Goal: Task Accomplishment & Management: Manage account settings

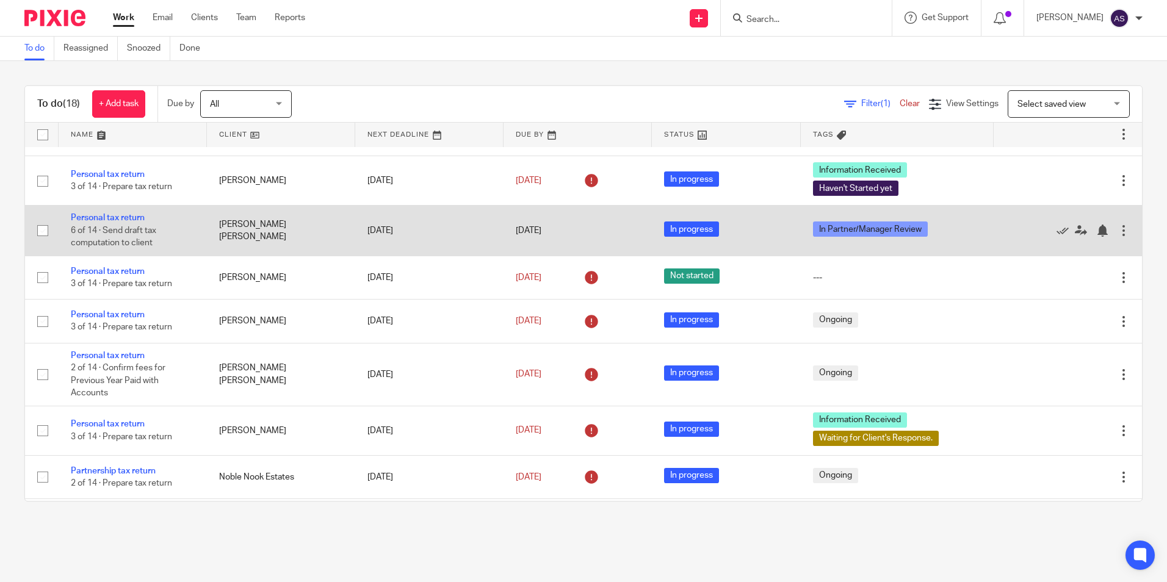
scroll to position [488, 0]
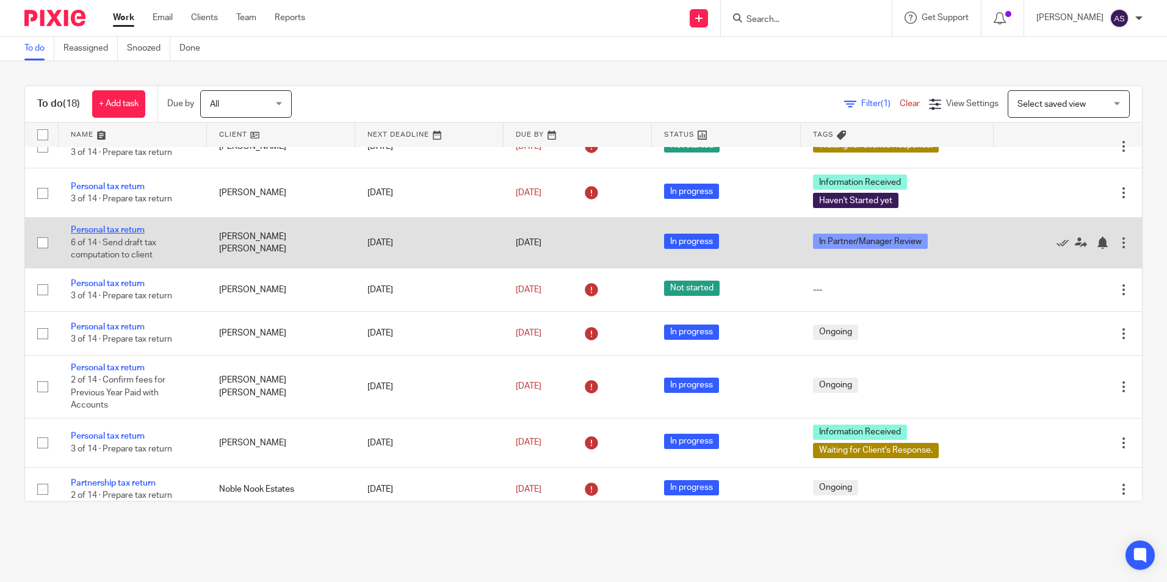
click at [126, 234] on link "Personal tax return" at bounding box center [108, 230] width 74 height 9
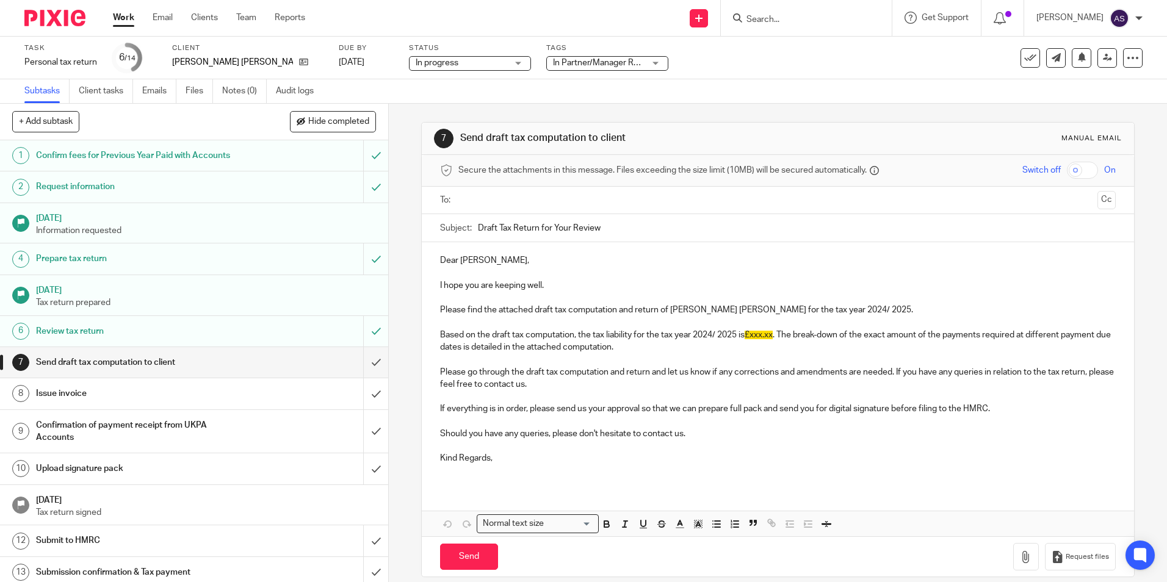
click at [701, 117] on div "7 Send draft tax computation to client Manual email Secure the attachments in t…" at bounding box center [777, 350] width 713 height 492
click at [767, 16] on input "Search" at bounding box center [800, 20] width 110 height 11
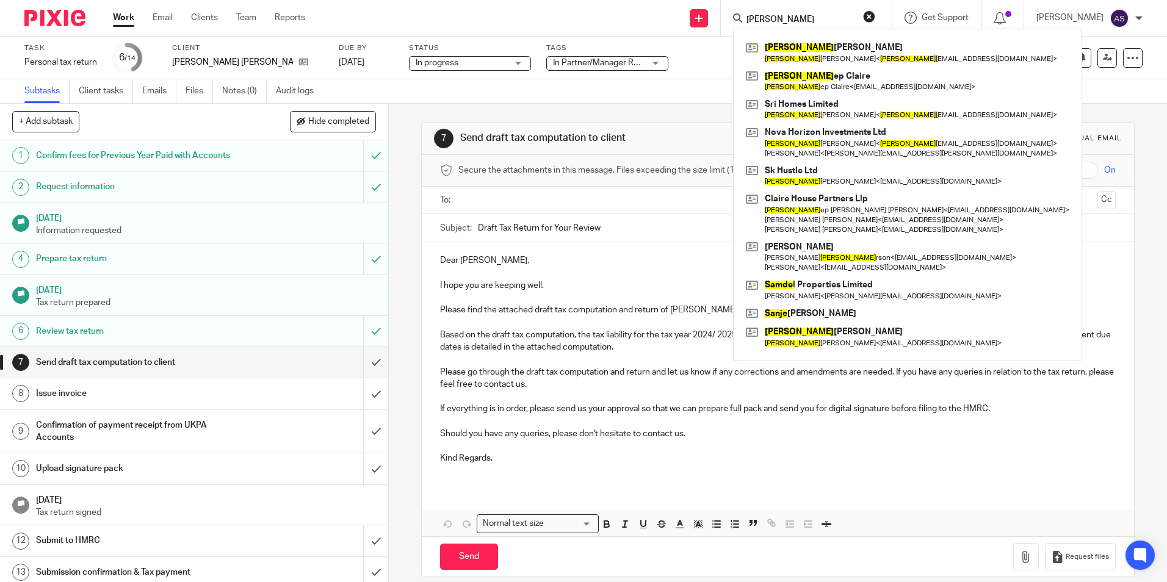
type input "sande"
click at [875, 16] on button "reset" at bounding box center [869, 16] width 12 height 12
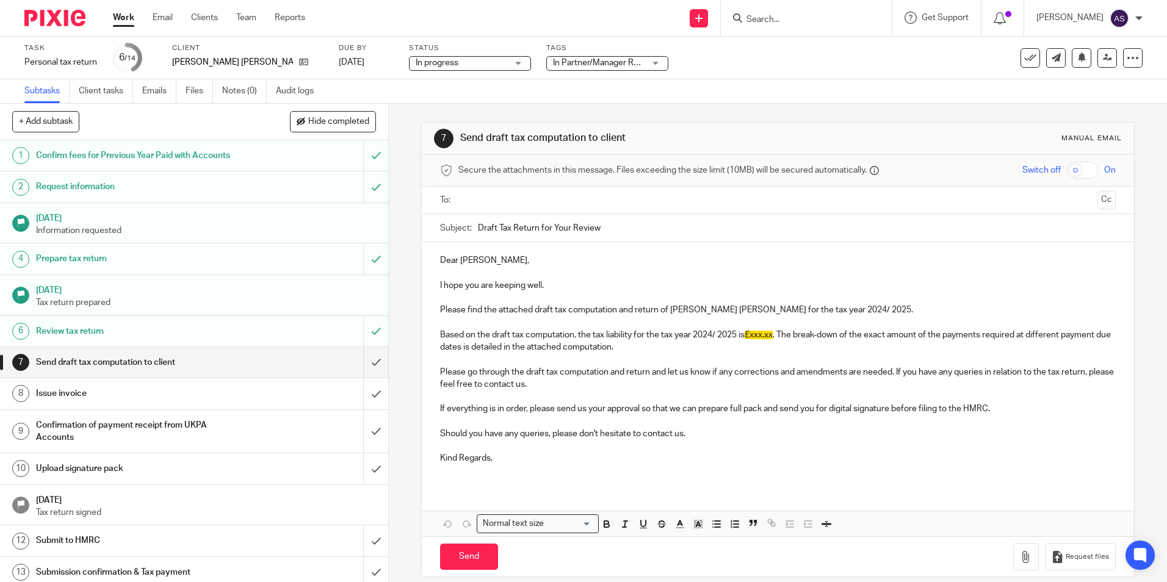
click at [579, 106] on div "7 Send draft tax computation to client Manual email Secure the attachments in t…" at bounding box center [777, 350] width 713 height 492
click at [242, 89] on link "Notes (0)" at bounding box center [244, 91] width 45 height 24
click at [778, 24] on input "Search" at bounding box center [800, 20] width 110 height 11
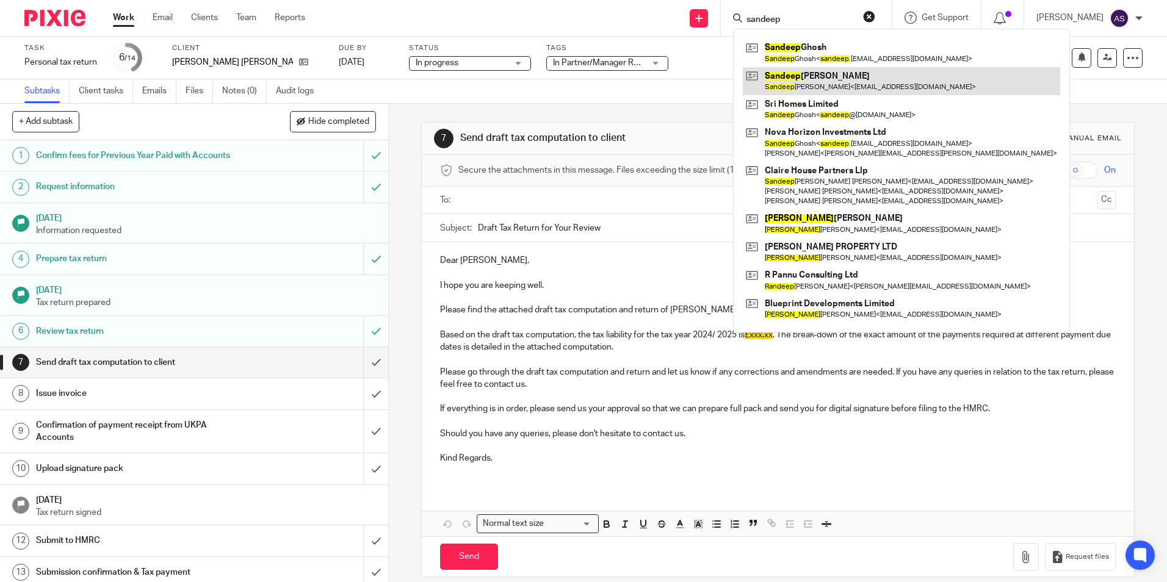
type input "sandeep"
click at [839, 74] on link at bounding box center [901, 81] width 317 height 28
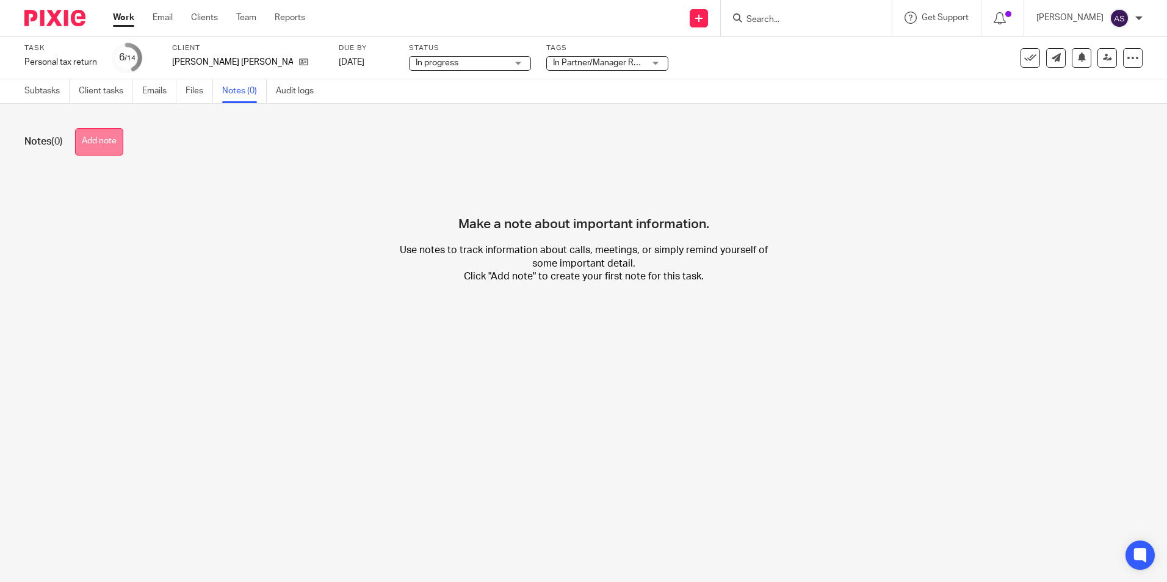
click at [119, 141] on button "Add note" at bounding box center [99, 141] width 48 height 27
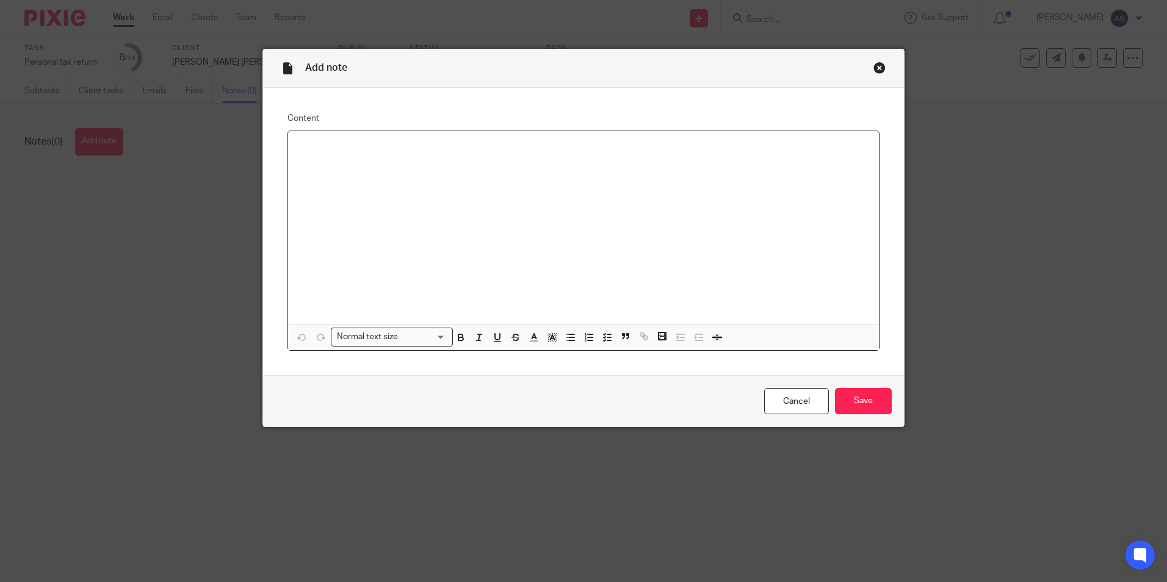
click at [316, 153] on p at bounding box center [583, 147] width 571 height 12
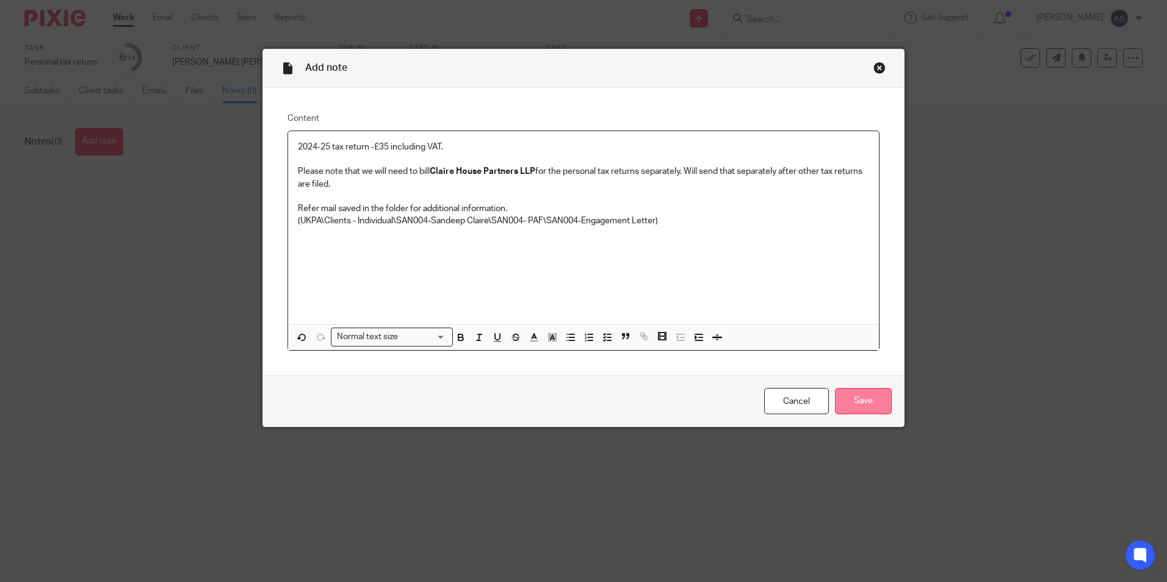
click at [854, 408] on input "Save" at bounding box center [863, 401] width 57 height 26
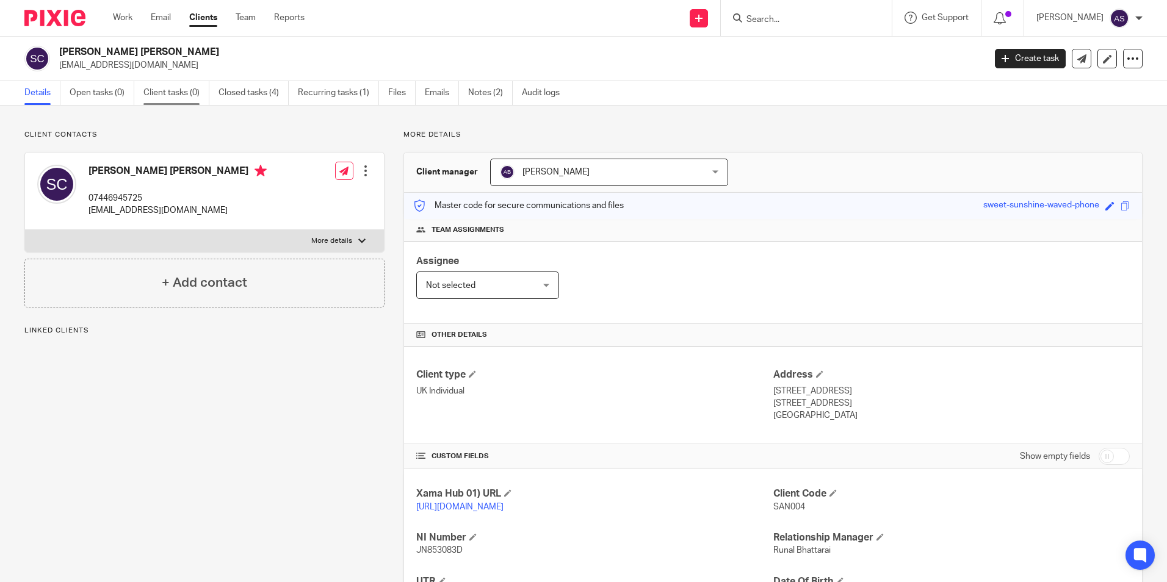
click at [164, 95] on link "Client tasks (0)" at bounding box center [176, 93] width 66 height 24
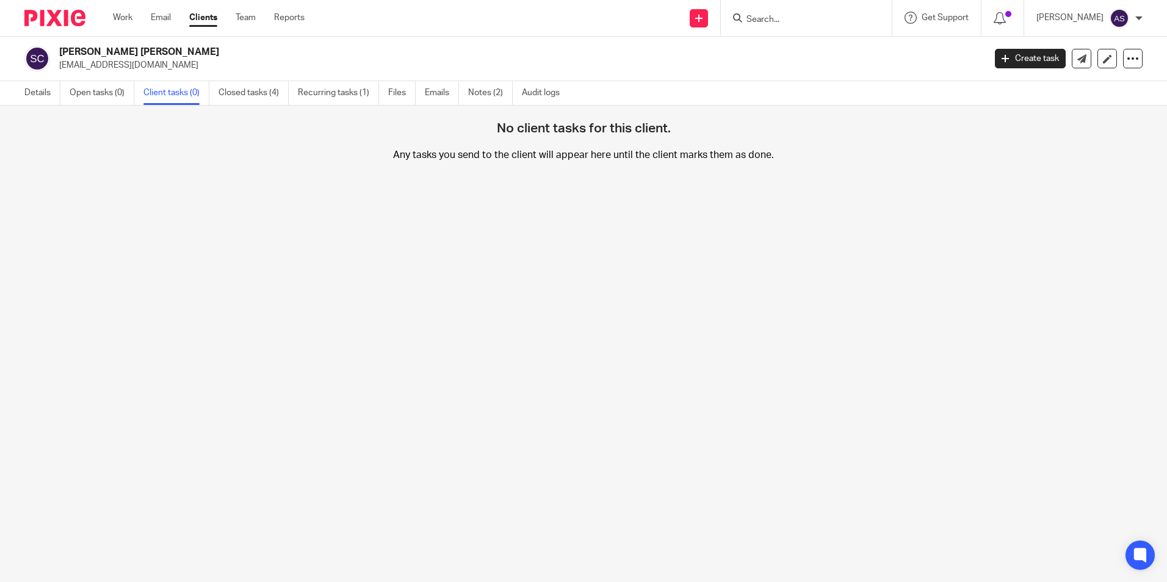
click at [251, 87] on link "Closed tasks (4)" at bounding box center [253, 93] width 70 height 24
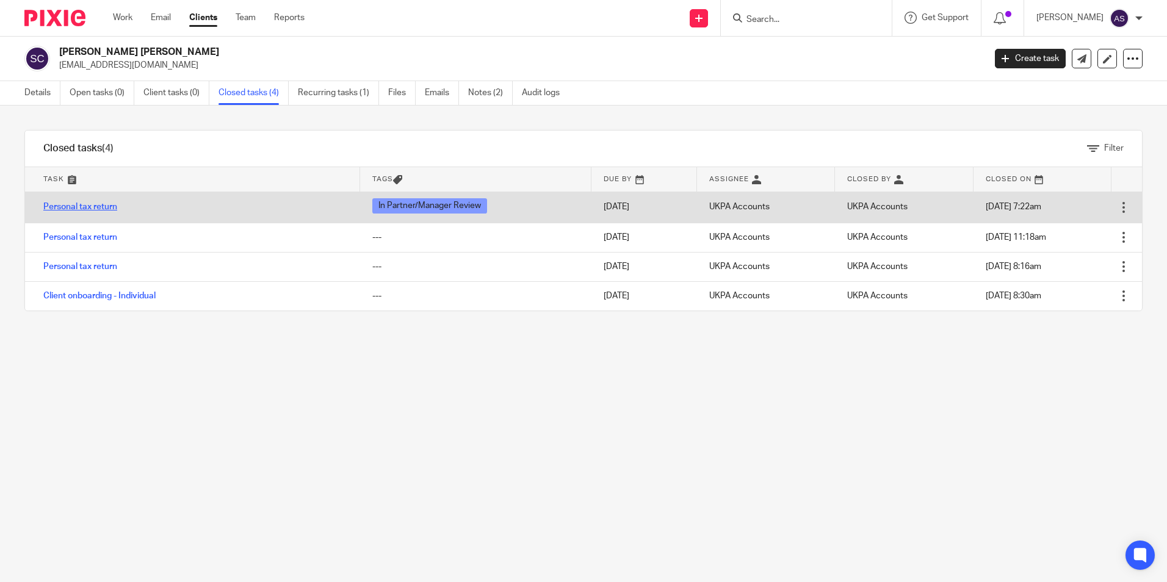
click at [99, 211] on link "Personal tax return" at bounding box center [80, 207] width 74 height 9
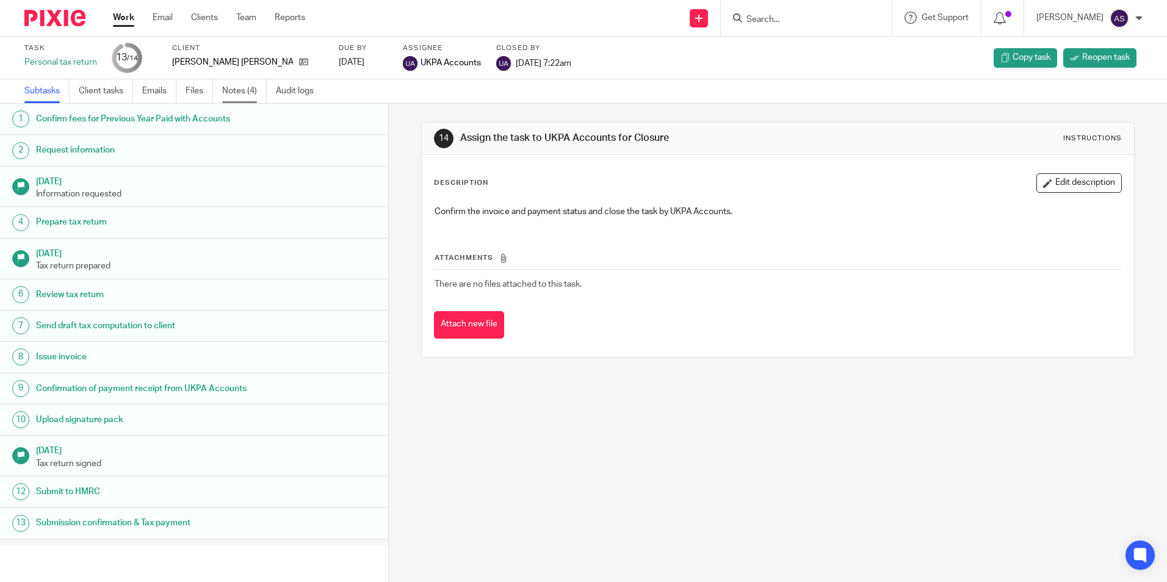
click at [248, 90] on link "Notes (4)" at bounding box center [244, 91] width 45 height 24
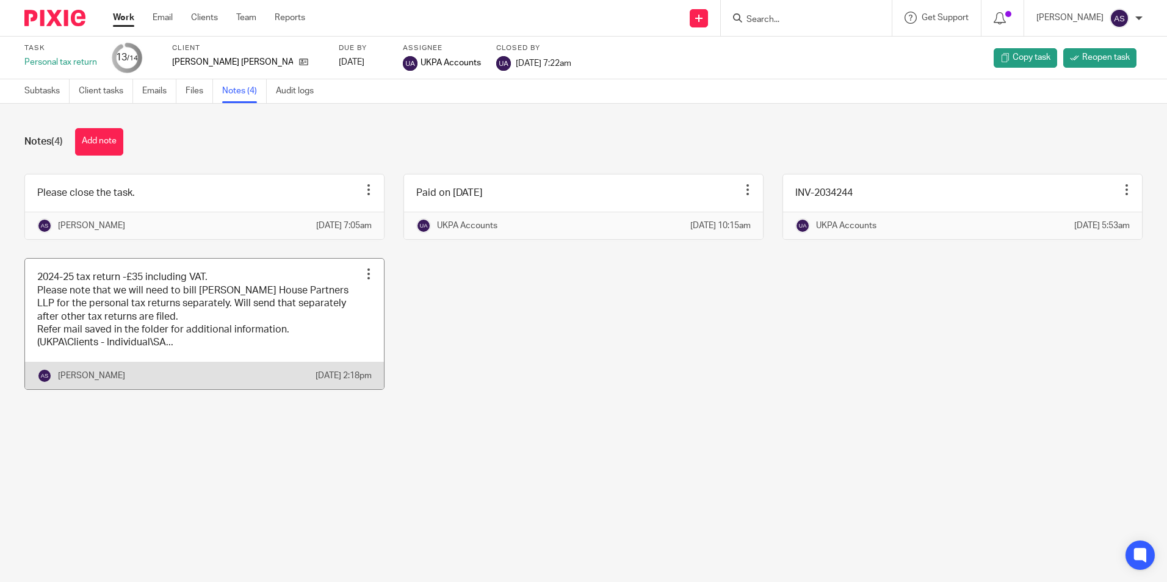
click at [164, 332] on link at bounding box center [204, 324] width 359 height 131
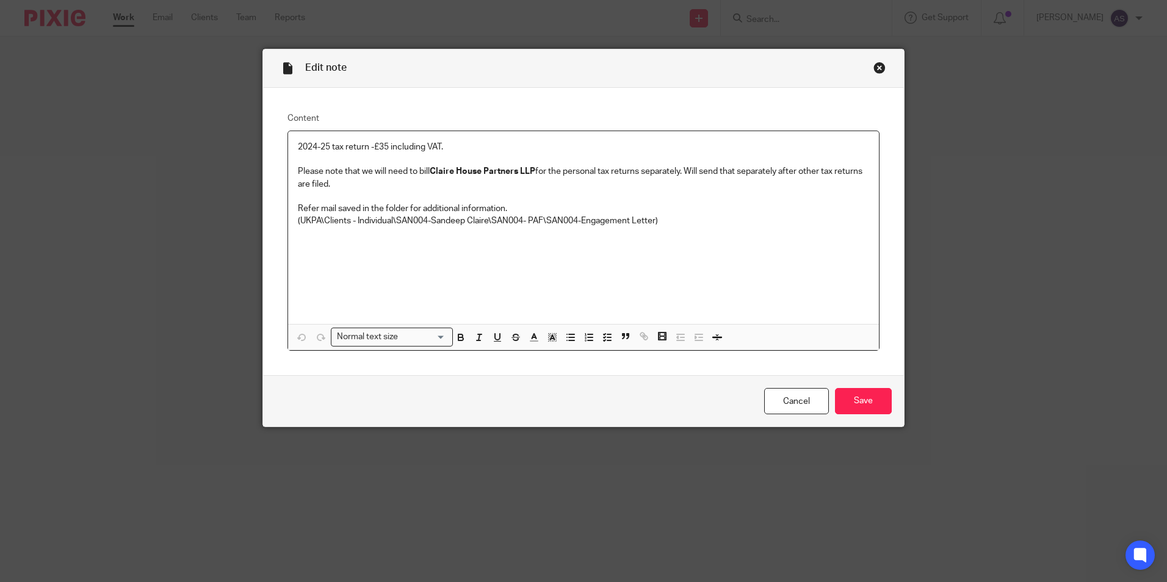
click at [401, 217] on p "(UKPA\Clients - Individual\SAN004-Sandeep Claire\SAN004- PAF\SAN004-Engagement …" at bounding box center [583, 221] width 571 height 12
click at [353, 143] on p "2024-25 tax return -£35 including VAT." at bounding box center [583, 147] width 571 height 12
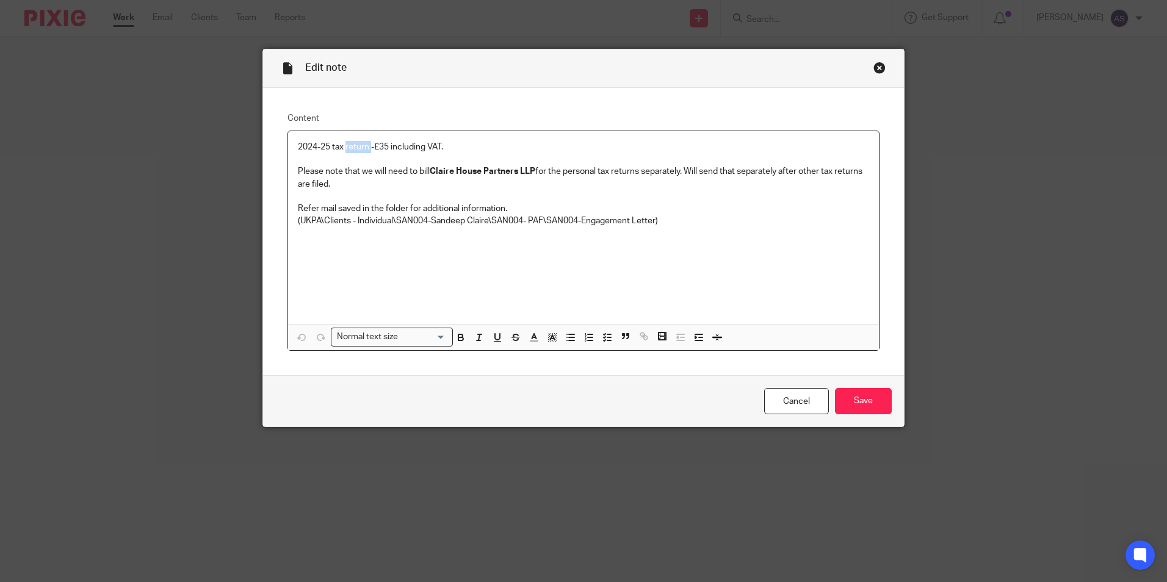
click at [353, 143] on p "2024-25 tax return -£35 including VAT." at bounding box center [583, 147] width 571 height 12
click at [350, 183] on p "Please note that we will need to bill Claire House Partners LLP for the persona…" at bounding box center [583, 177] width 571 height 25
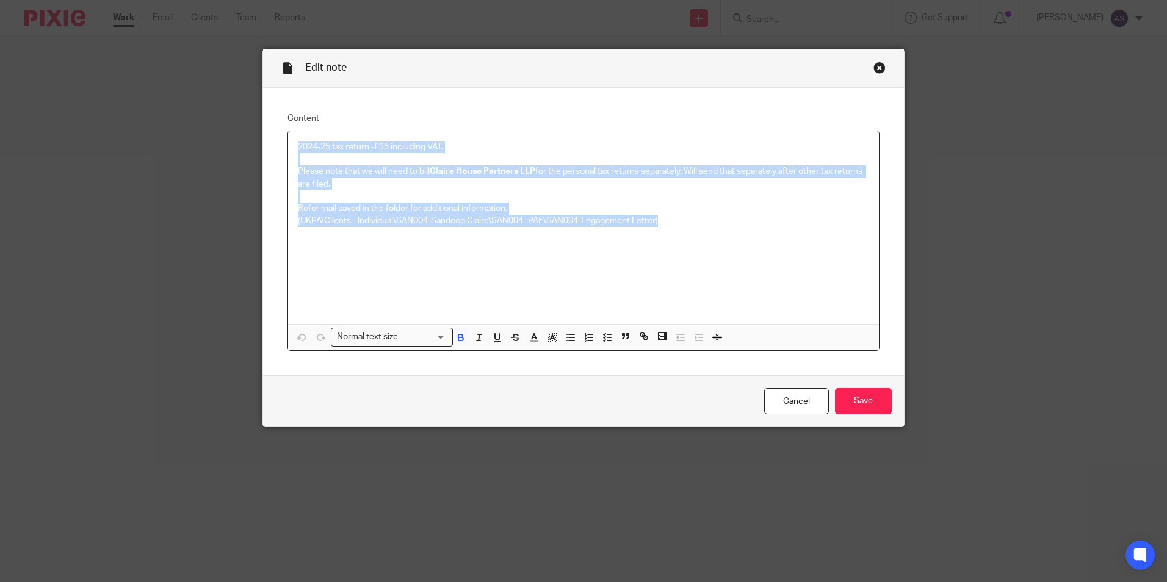
copy div "2024-25 tax return -£35 including VAT. Please note that we will need to bill Cl…"
click at [875, 63] on div "Close this dialog window" at bounding box center [879, 68] width 12 height 12
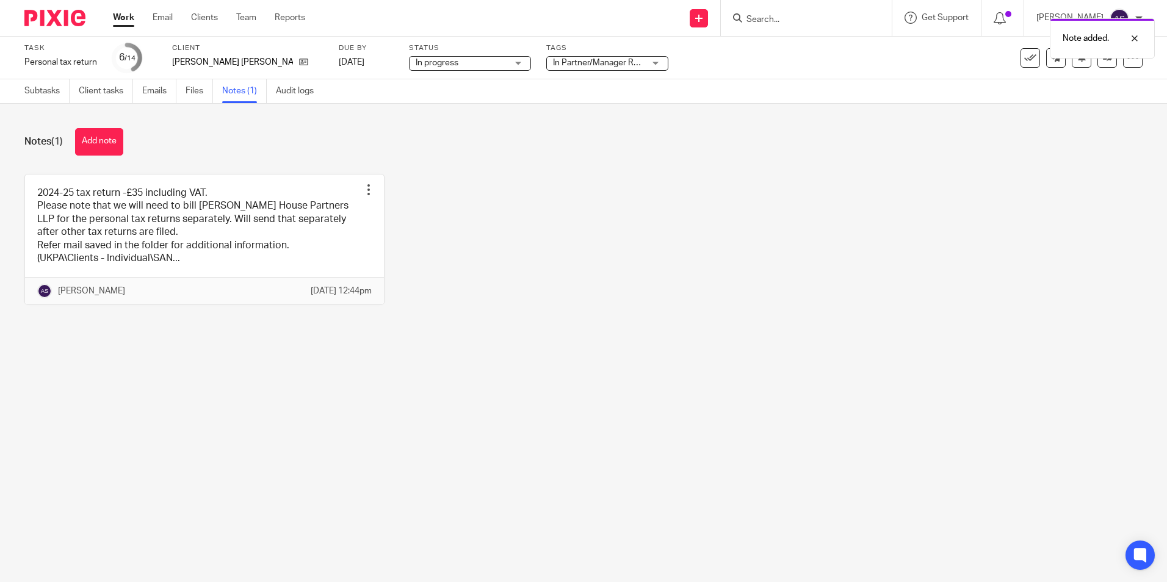
click at [478, 182] on div "2024-25 tax return -£35 including VAT. Please note that we will need to bill Cl…" at bounding box center [573, 249] width 1137 height 150
click at [553, 65] on span "In Partner/Manager Review" at bounding box center [604, 63] width 103 height 9
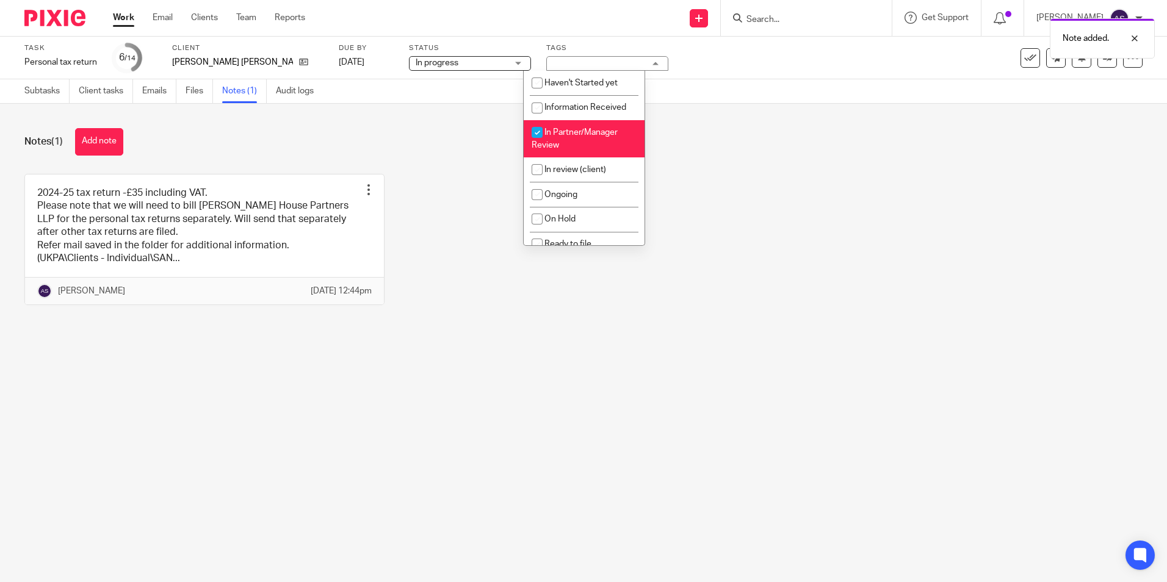
click at [540, 131] on input "checkbox" at bounding box center [536, 132] width 23 height 23
checkbox input "false"
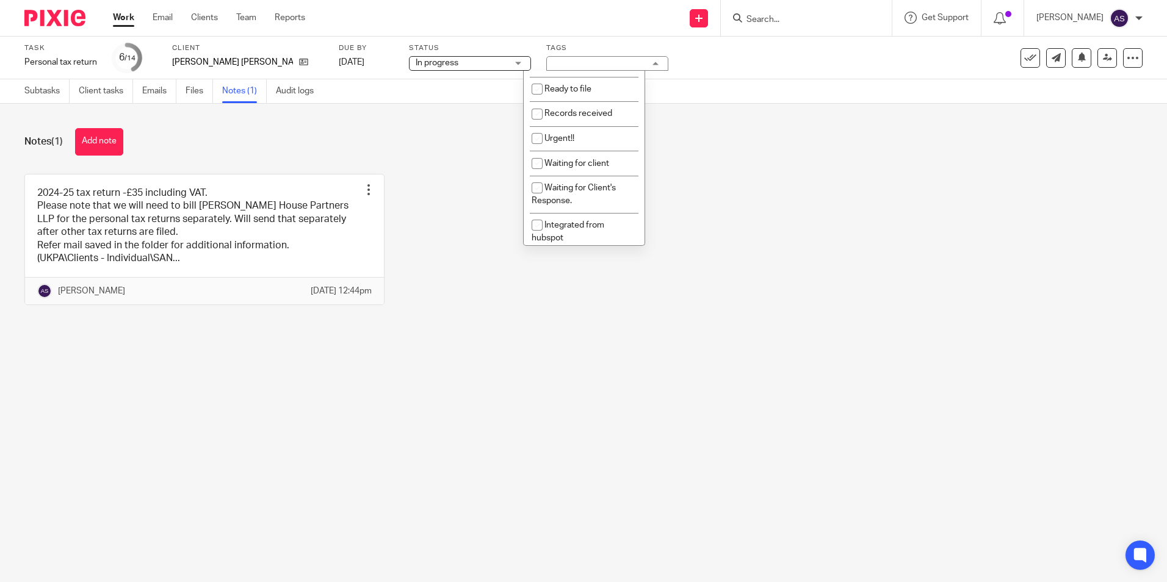
scroll to position [150, 0]
click at [768, 269] on div "2024-25 tax return -£35 including VAT. Please note that we will need to bill Cl…" at bounding box center [573, 249] width 1137 height 150
click at [462, 223] on div "2024-25 tax return -£35 including VAT. Please note that we will need to bill Cl…" at bounding box center [573, 249] width 1137 height 150
click at [330, 132] on div "Notes (1) Add note" at bounding box center [583, 141] width 1118 height 27
click at [52, 84] on link "Subtasks" at bounding box center [46, 91] width 45 height 24
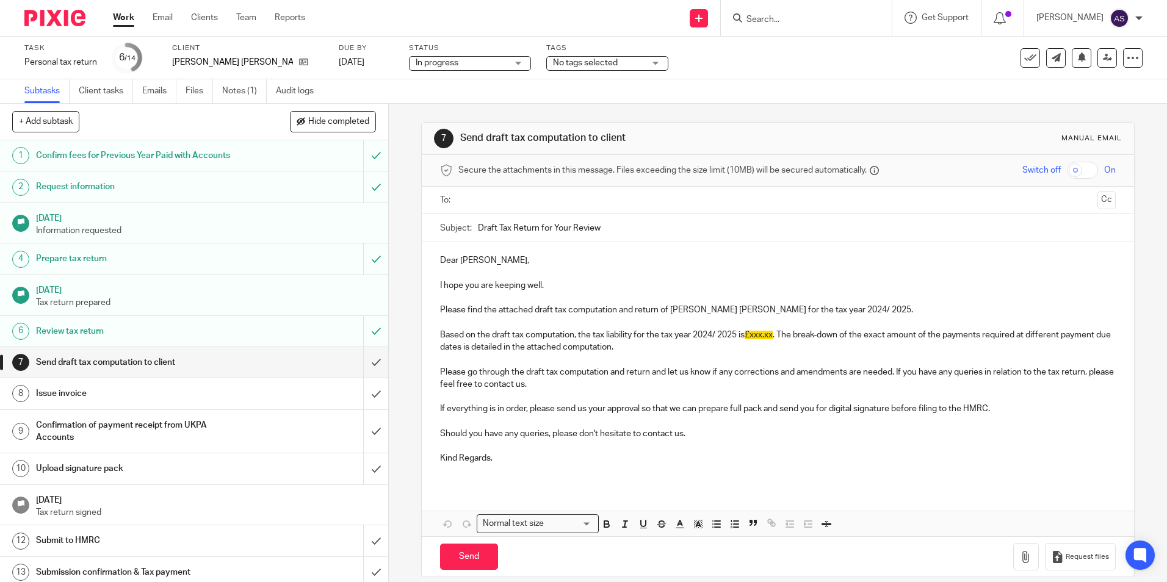
scroll to position [37, 0]
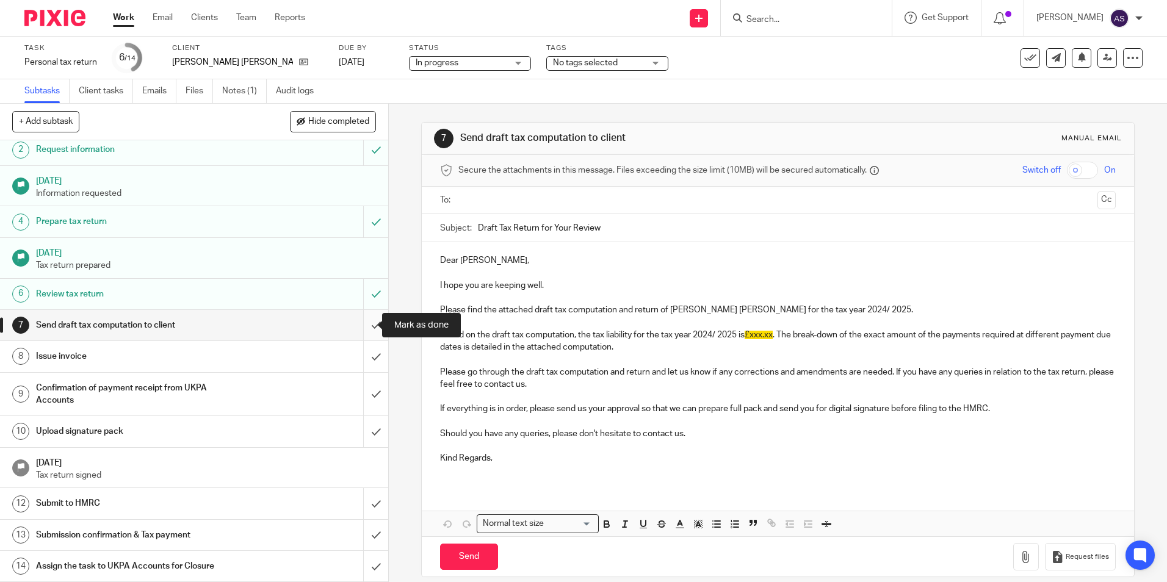
click at [361, 322] on input "submit" at bounding box center [194, 325] width 388 height 31
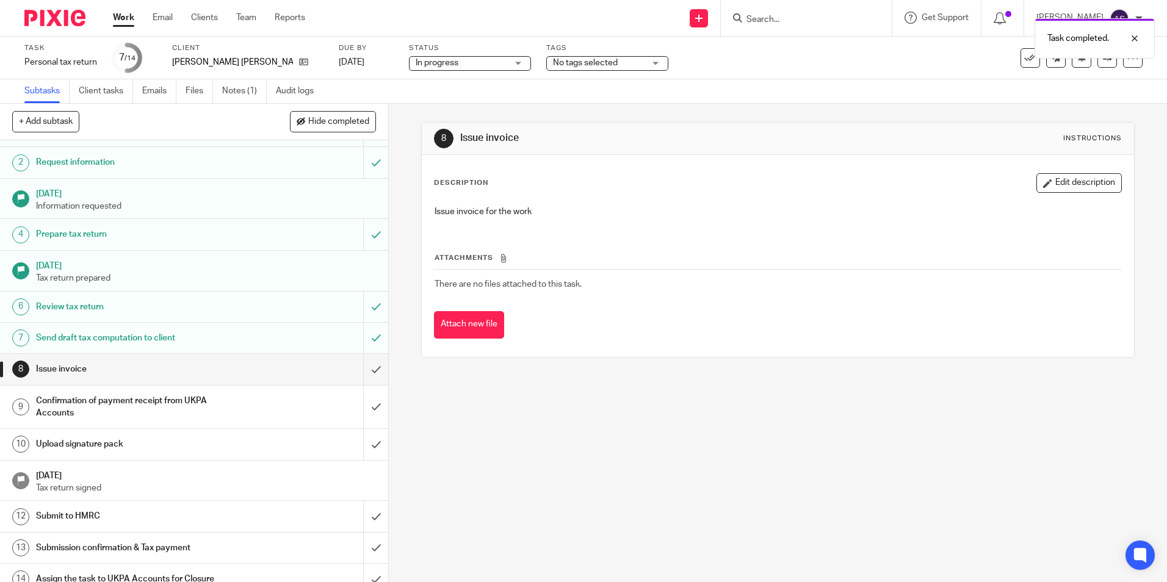
scroll to position [37, 0]
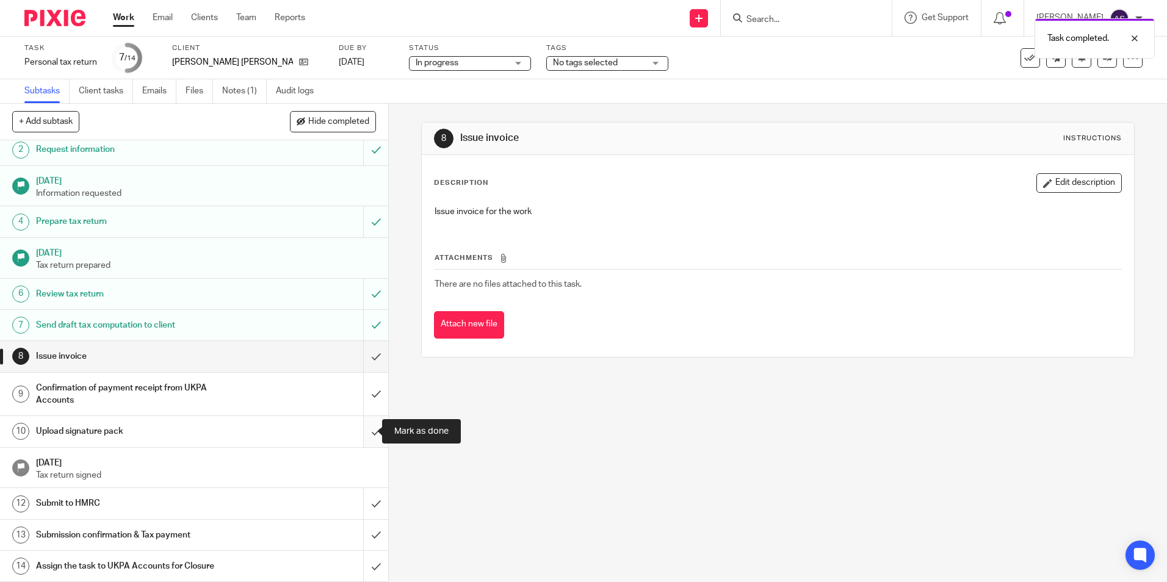
click at [362, 427] on input "submit" at bounding box center [194, 431] width 388 height 31
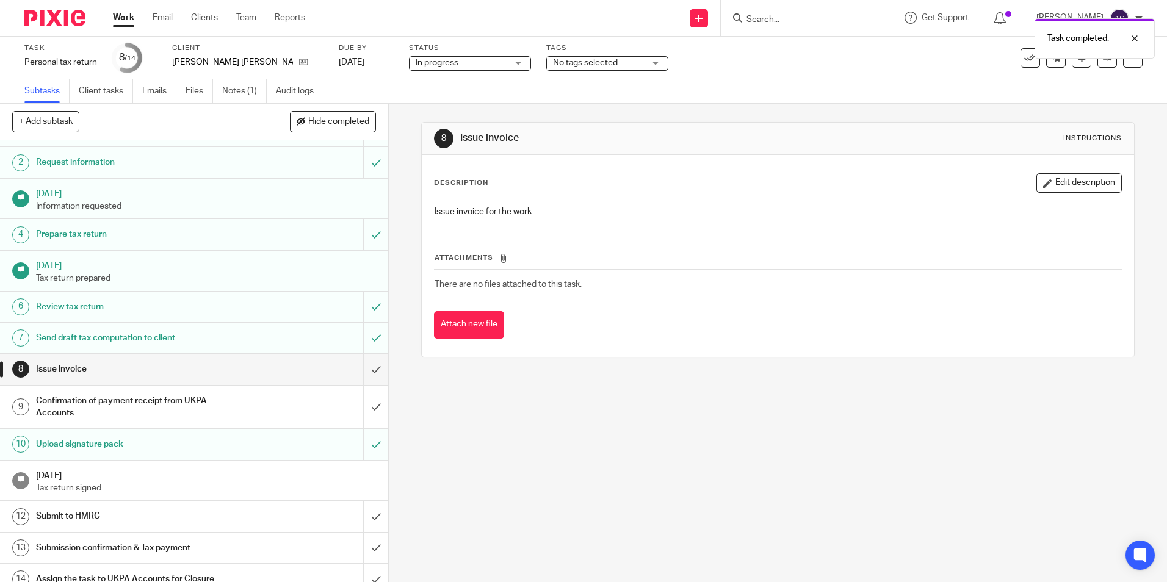
scroll to position [37, 0]
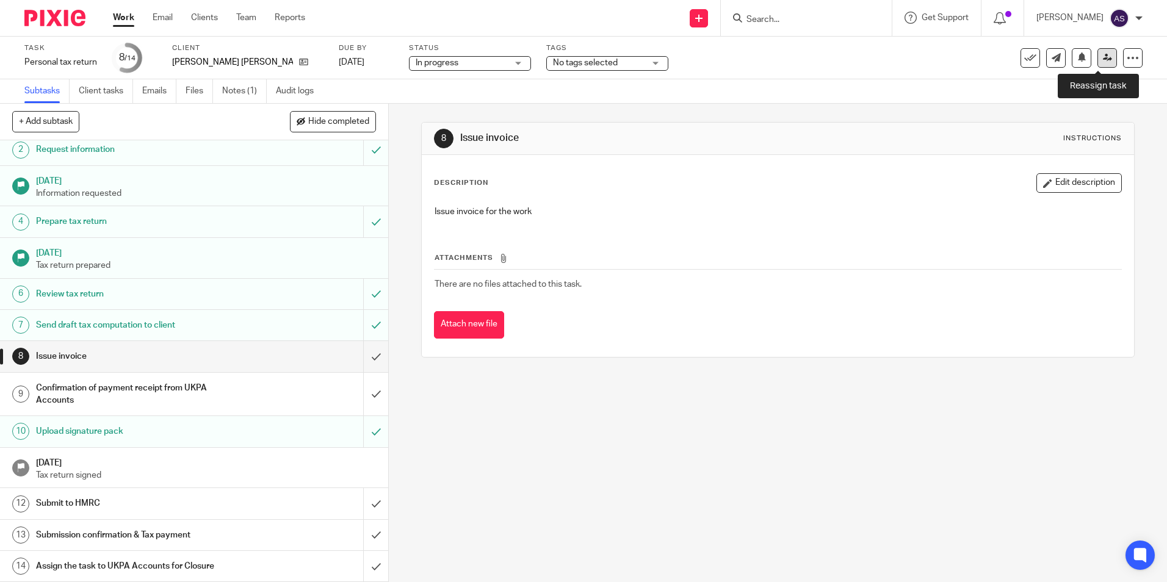
click at [1101, 62] on link at bounding box center [1107, 58] width 20 height 20
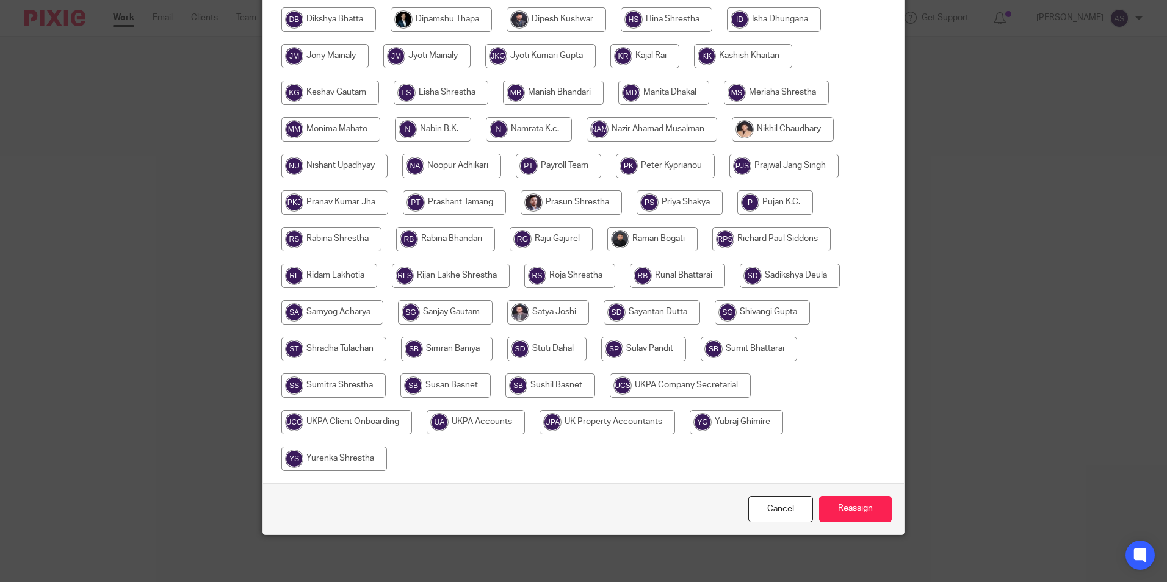
scroll to position [399, 0]
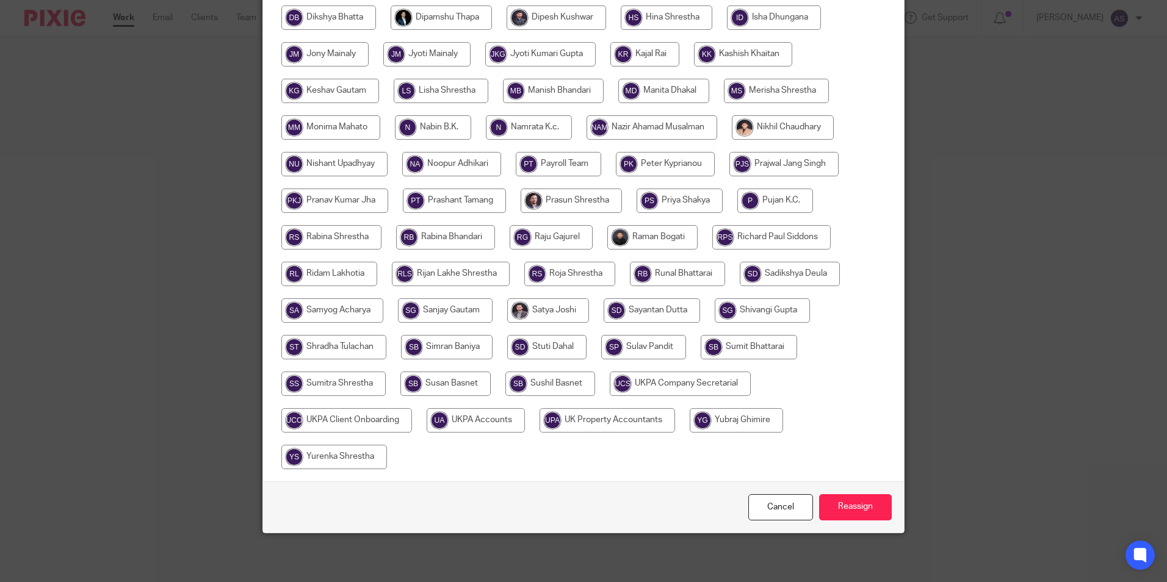
click at [486, 422] on input "radio" at bounding box center [476, 420] width 98 height 24
radio input "true"
click at [869, 506] on input "Reassign" at bounding box center [855, 507] width 73 height 26
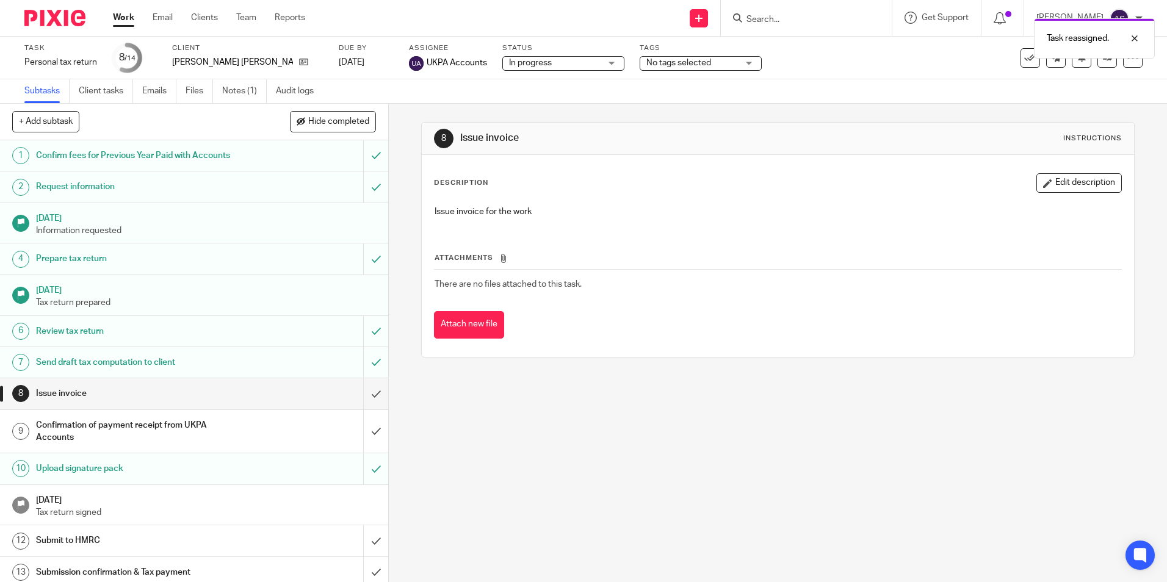
click at [555, 482] on div "8 Issue invoice Instructions Description Edit description Issue invoice for the…" at bounding box center [778, 343] width 778 height 478
click at [557, 513] on div "8 Issue invoice Instructions Description Edit description Issue invoice for the…" at bounding box center [778, 343] width 778 height 478
